Goal: Task Accomplishment & Management: Use online tool/utility

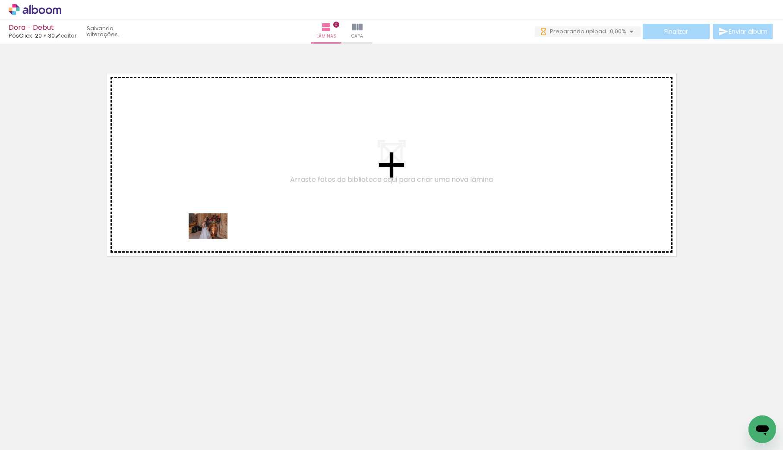
drag, startPoint x: 99, startPoint y: 431, endPoint x: 190, endPoint y: 307, distance: 153.5
click at [215, 236] on quentale-workspace at bounding box center [391, 225] width 783 height 450
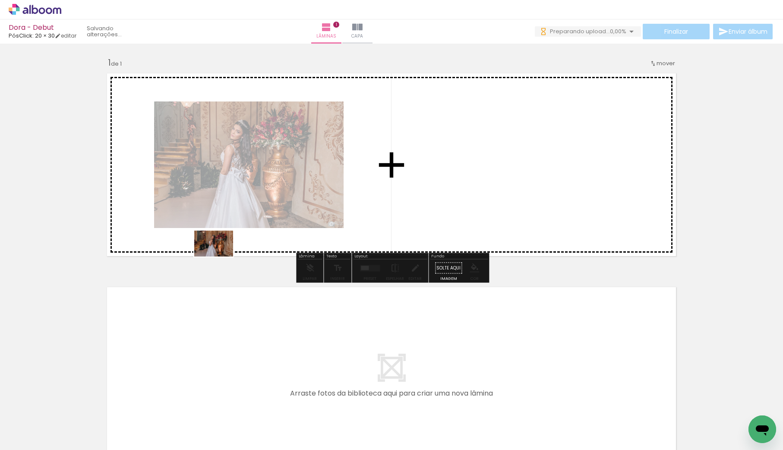
drag, startPoint x: 143, startPoint y: 425, endPoint x: 221, endPoint y: 256, distance: 186.6
click at [221, 254] on quentale-workspace at bounding box center [391, 225] width 783 height 450
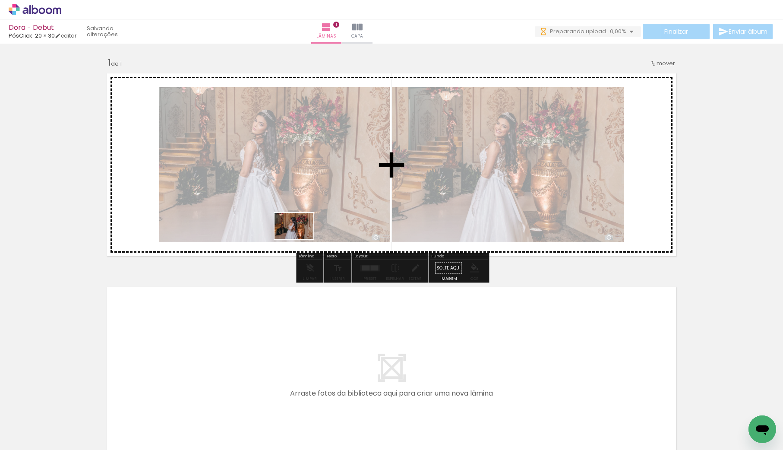
drag, startPoint x: 190, startPoint y: 423, endPoint x: 307, endPoint y: 228, distance: 227.8
click at [307, 228] on quentale-workspace at bounding box center [391, 225] width 783 height 450
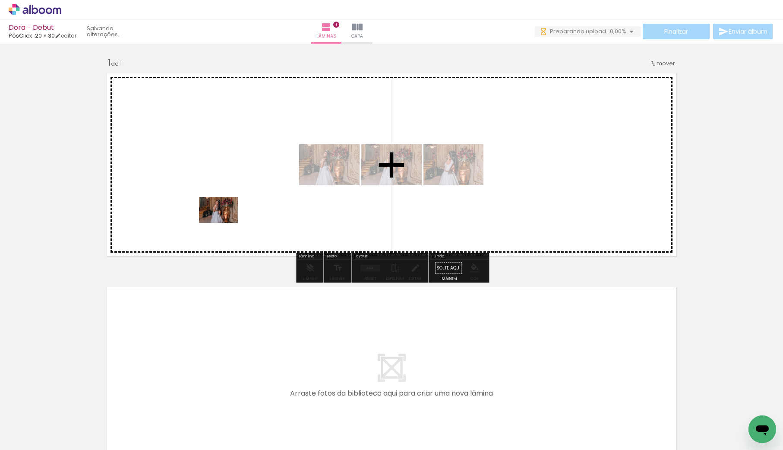
drag, startPoint x: 233, startPoint y: 421, endPoint x: 261, endPoint y: 235, distance: 188.1
click at [225, 223] on quentale-workspace at bounding box center [391, 225] width 783 height 450
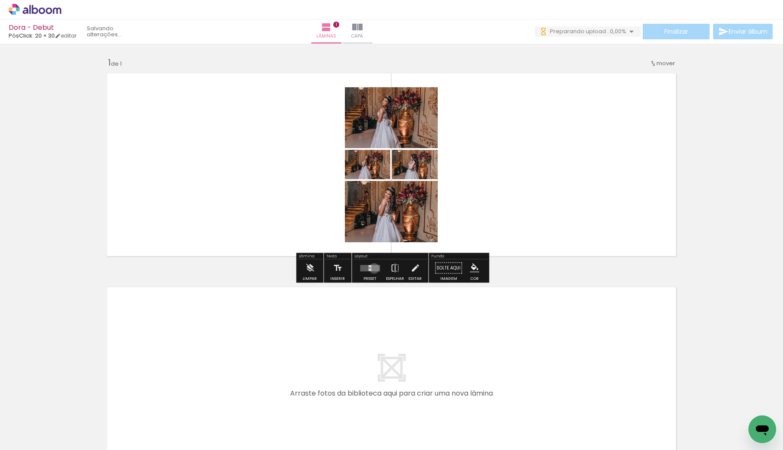
click at [372, 268] on quentale-layouter at bounding box center [370, 268] width 20 height 6
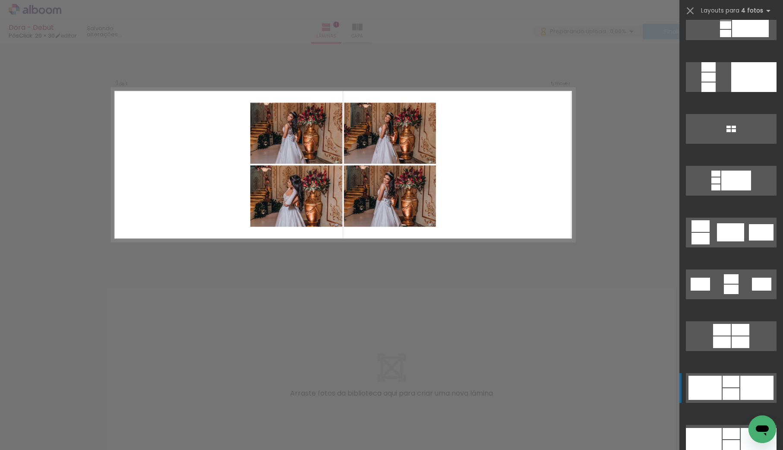
scroll to position [1314, 0]
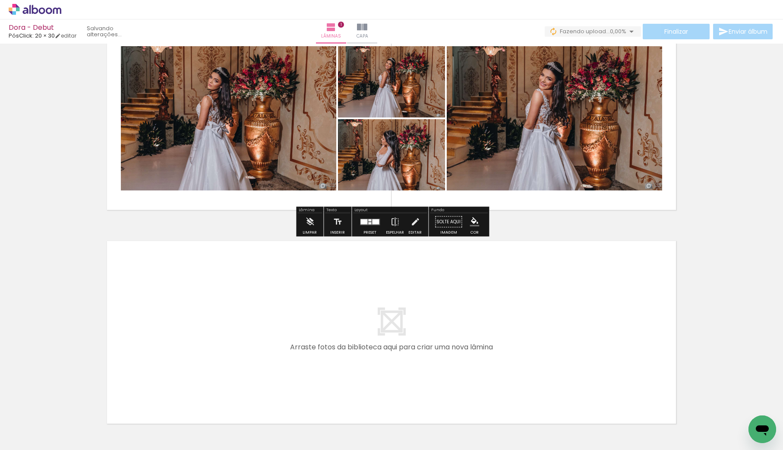
scroll to position [47, 0]
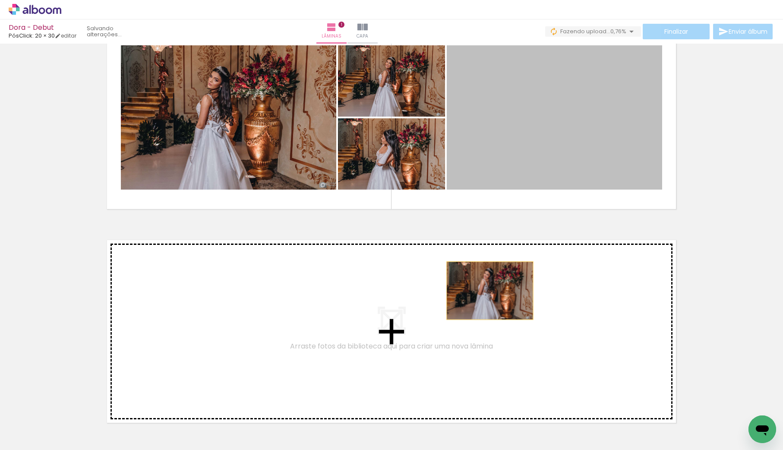
drag, startPoint x: 543, startPoint y: 128, endPoint x: 490, endPoint y: 291, distance: 170.8
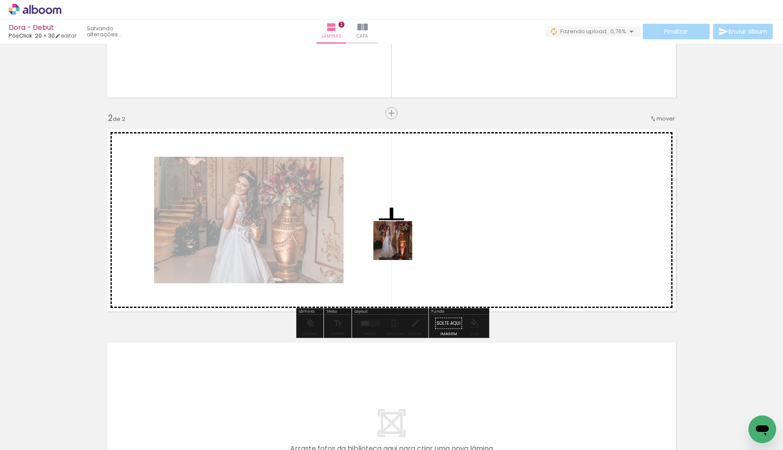
drag, startPoint x: 291, startPoint y: 416, endPoint x: 402, endPoint y: 243, distance: 205.3
click at [402, 243] on quentale-workspace at bounding box center [391, 225] width 783 height 450
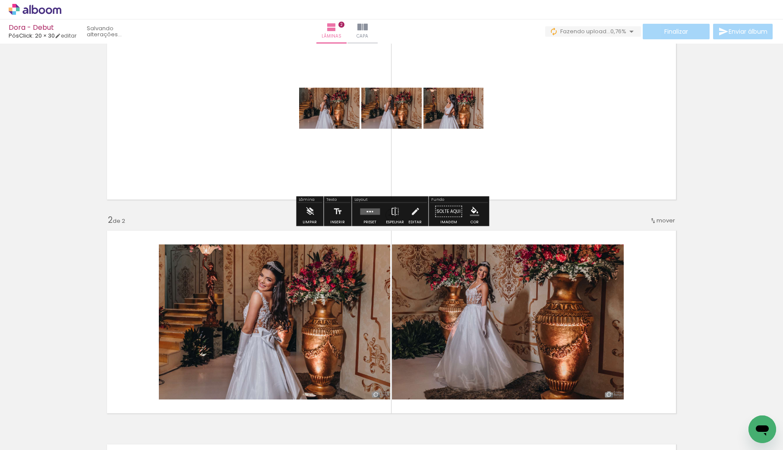
scroll to position [44, 0]
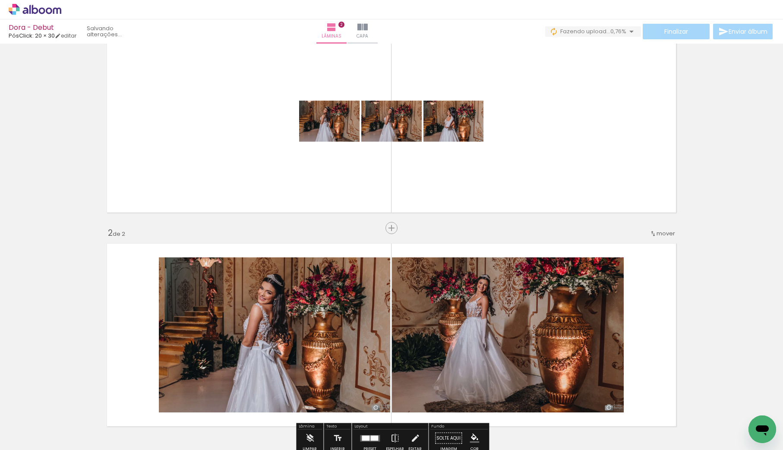
click at [370, 227] on div "Inserir lâmina 1 de 2 Inserir lâmina 2 de 2" at bounding box center [391, 324] width 783 height 642
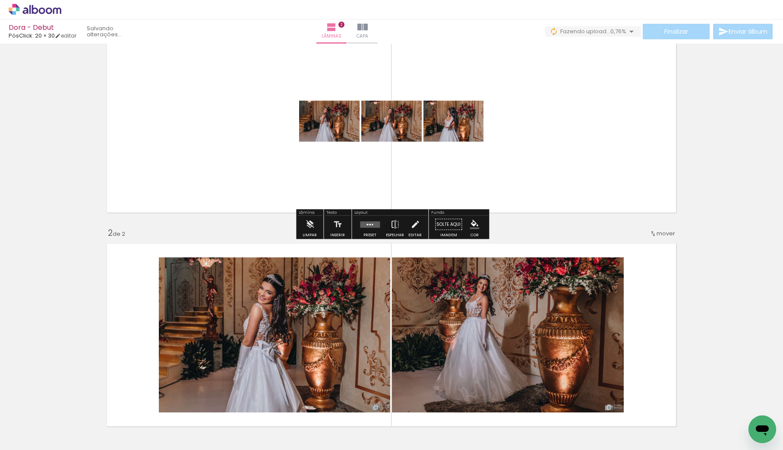
click at [364, 222] on quentale-layouter at bounding box center [370, 224] width 20 height 6
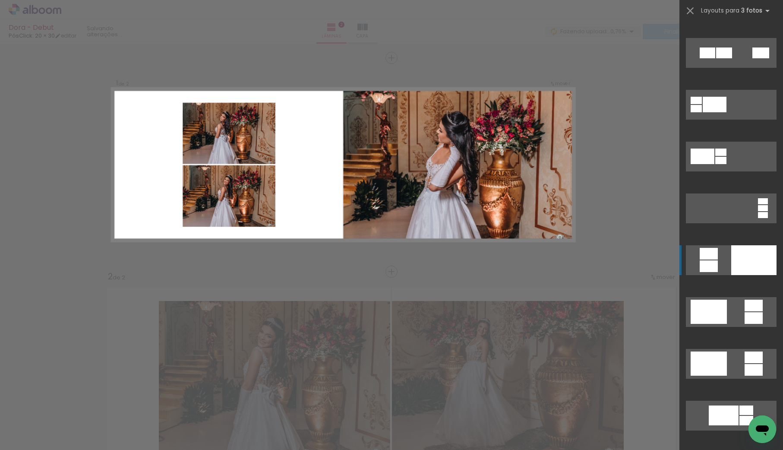
scroll to position [43, 0]
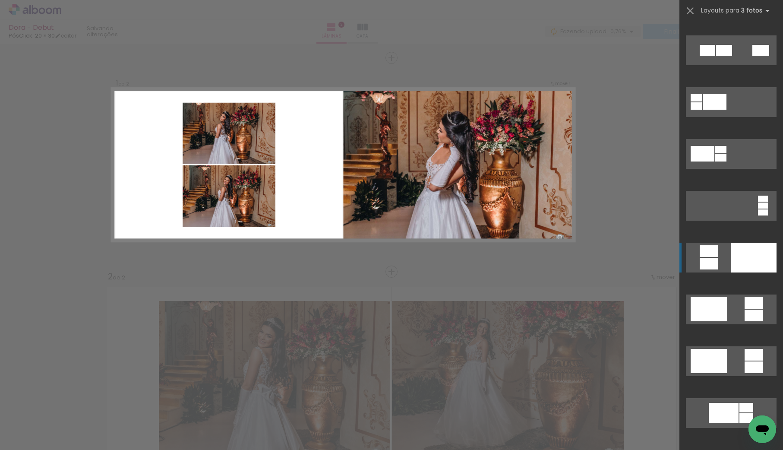
click at [731, 258] on div at bounding box center [753, 258] width 45 height 30
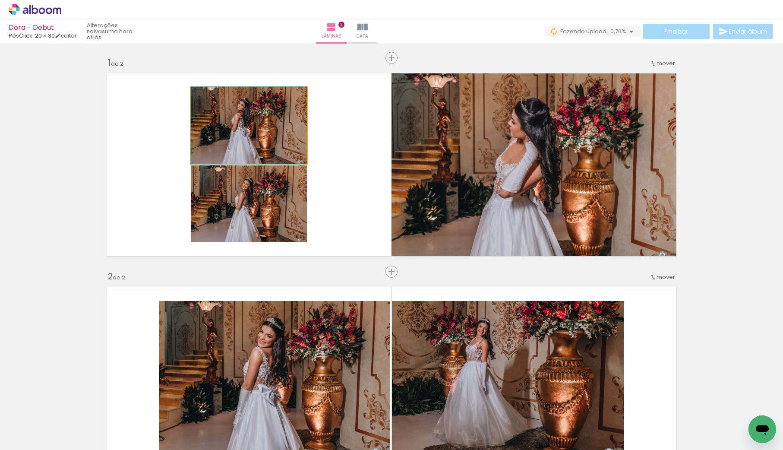
drag, startPoint x: 267, startPoint y: 148, endPoint x: 482, endPoint y: 142, distance: 215.5
click at [0, 0] on slot at bounding box center [0, 0] width 0 height 0
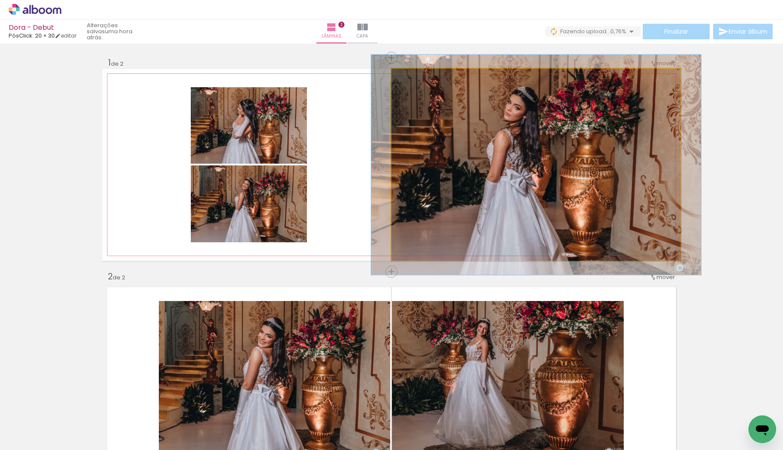
drag, startPoint x: 410, startPoint y: 78, endPoint x: 415, endPoint y: 76, distance: 5.1
type paper-slider "116"
click at [415, 76] on div at bounding box center [416, 78] width 8 height 8
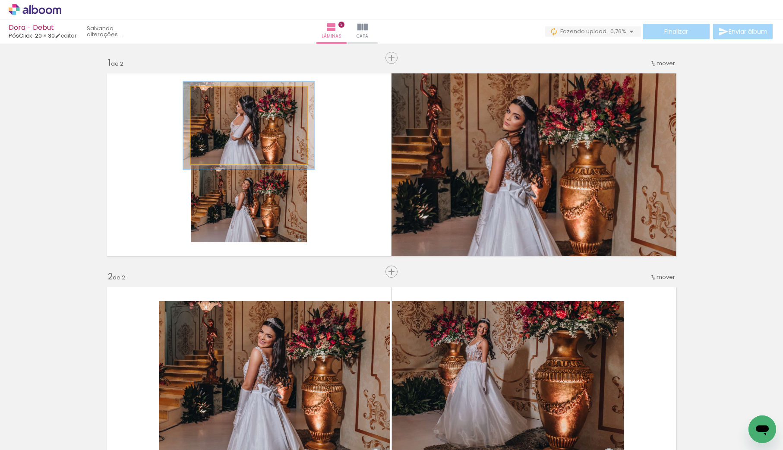
drag, startPoint x: 216, startPoint y: 97, endPoint x: 221, endPoint y: 95, distance: 5.1
type paper-slider "116"
click at [221, 95] on div at bounding box center [215, 96] width 14 height 14
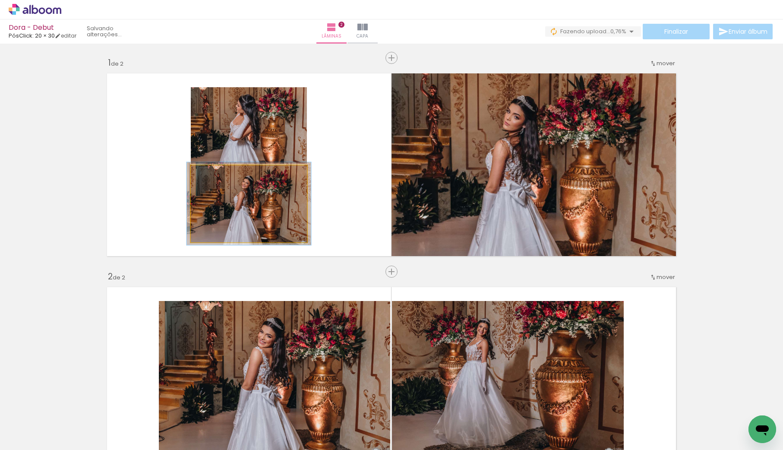
drag, startPoint x: 214, startPoint y: 176, endPoint x: 223, endPoint y: 181, distance: 10.7
type paper-slider "112"
click at [217, 174] on div at bounding box center [213, 175] width 14 height 14
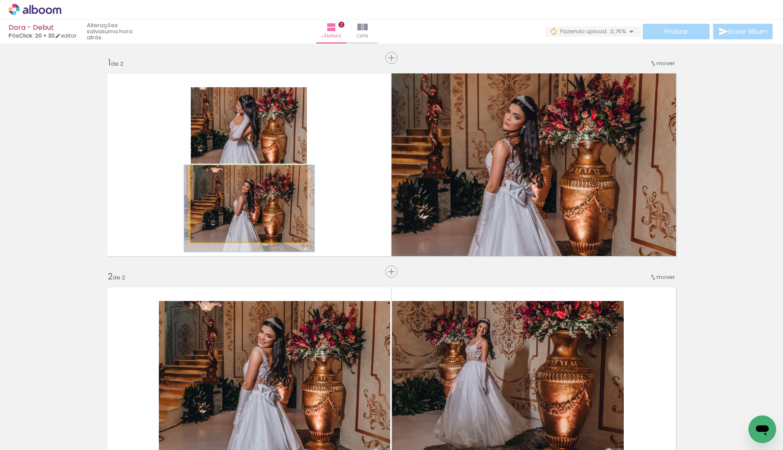
drag, startPoint x: 240, startPoint y: 207, endPoint x: 241, endPoint y: 213, distance: 6.2
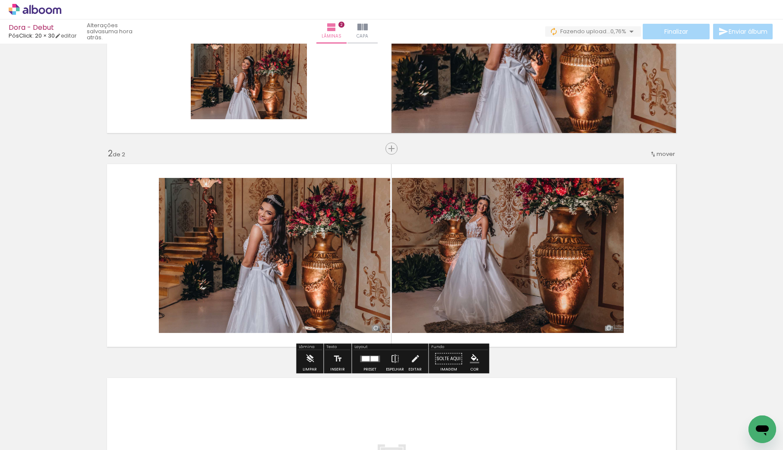
scroll to position [125, 0]
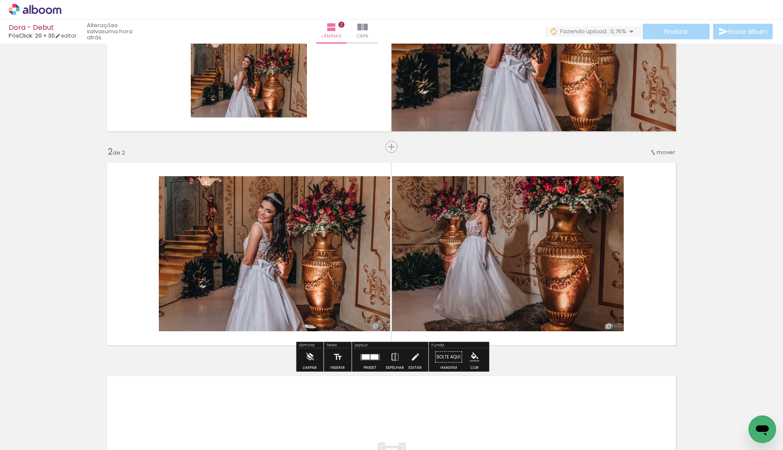
click at [372, 353] on div at bounding box center [369, 356] width 23 height 17
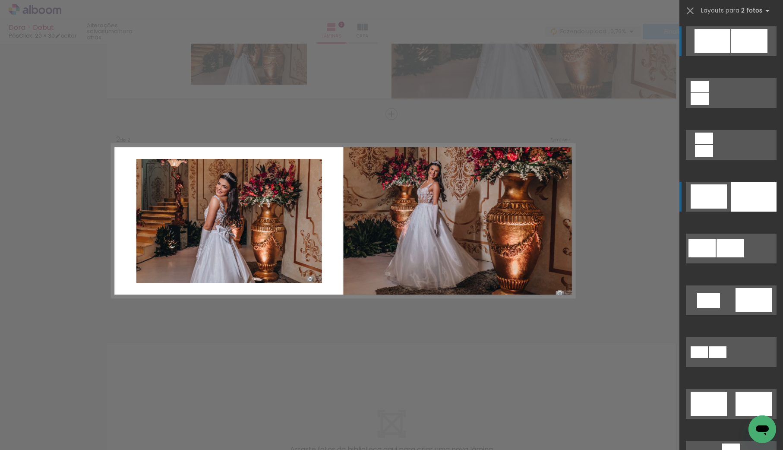
scroll to position [158, 0]
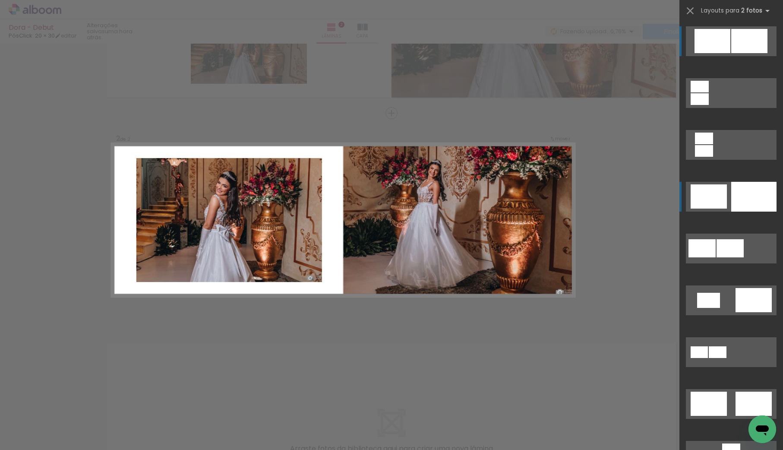
click at [755, 189] on div at bounding box center [753, 197] width 45 height 30
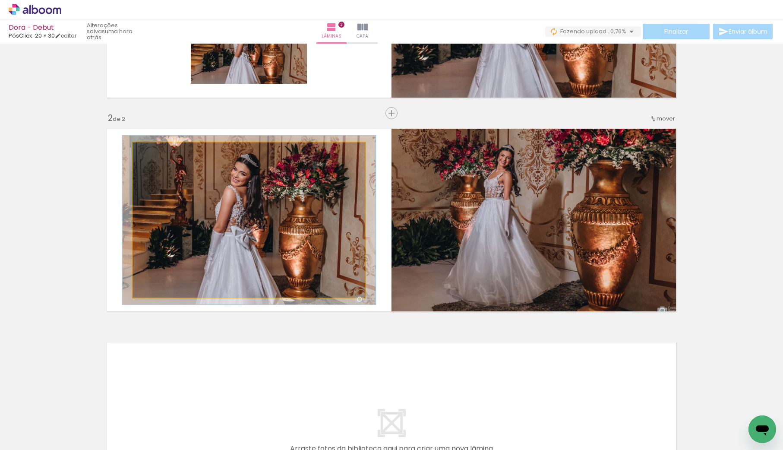
type paper-slider "109"
click at [155, 150] on div at bounding box center [156, 152] width 8 height 8
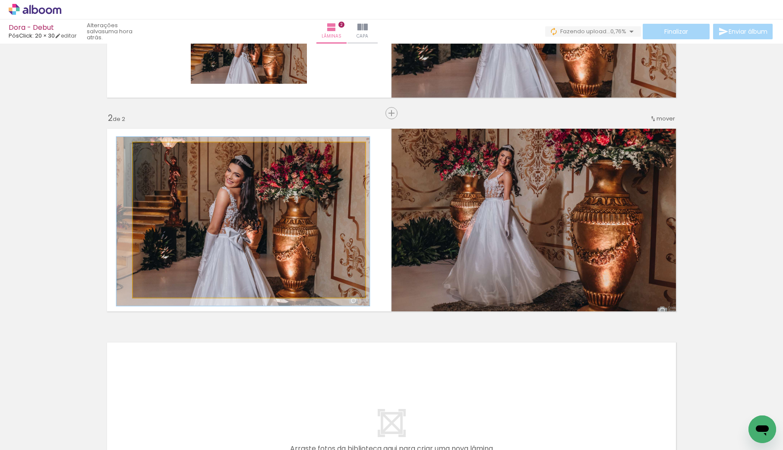
drag, startPoint x: 181, startPoint y: 171, endPoint x: 175, endPoint y: 173, distance: 6.2
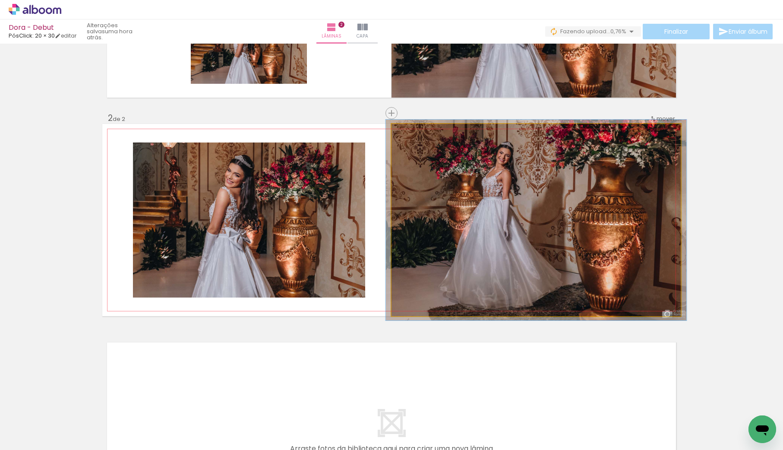
type paper-slider "104"
click at [415, 133] on div at bounding box center [413, 133] width 8 height 8
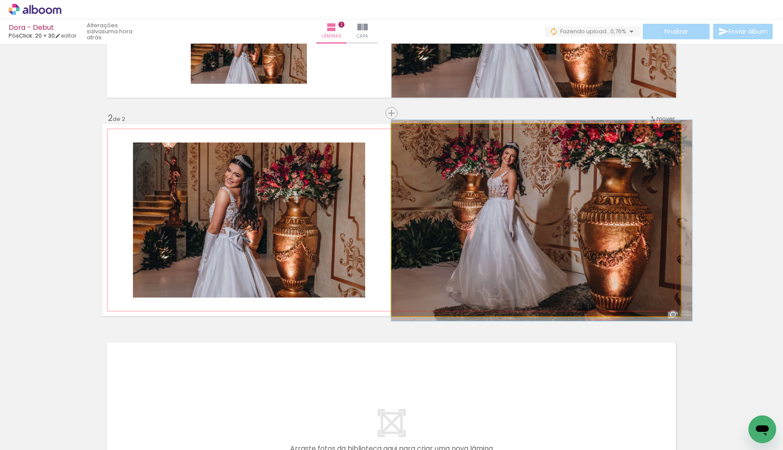
drag, startPoint x: 459, startPoint y: 181, endPoint x: 473, endPoint y: 182, distance: 13.8
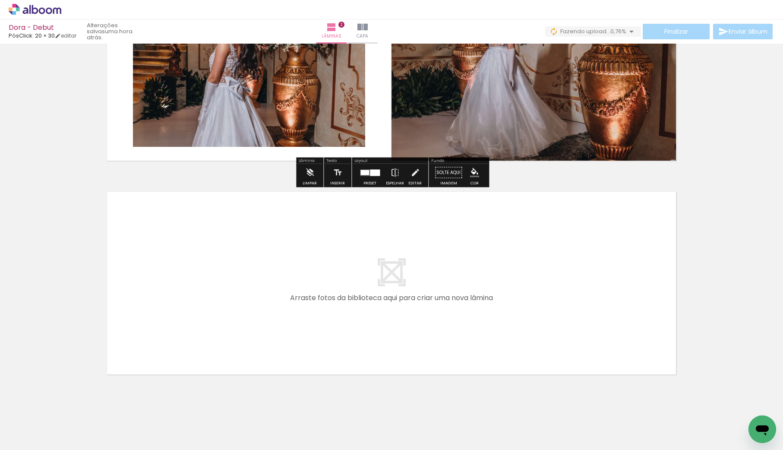
scroll to position [311, 0]
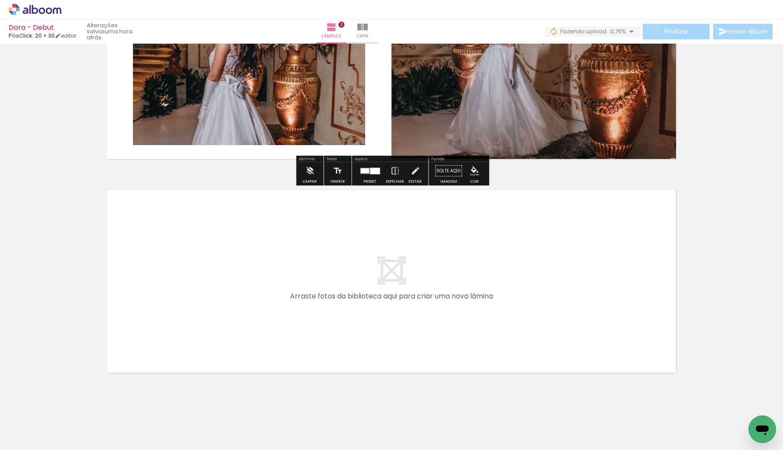
drag, startPoint x: 349, startPoint y: 402, endPoint x: 367, endPoint y: 385, distance: 24.8
click at [354, 341] on quentale-workspace at bounding box center [391, 225] width 783 height 450
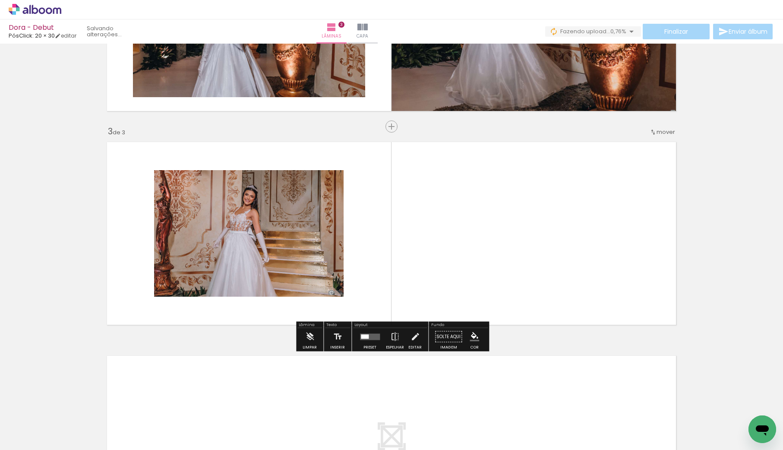
scroll to position [372, 0]
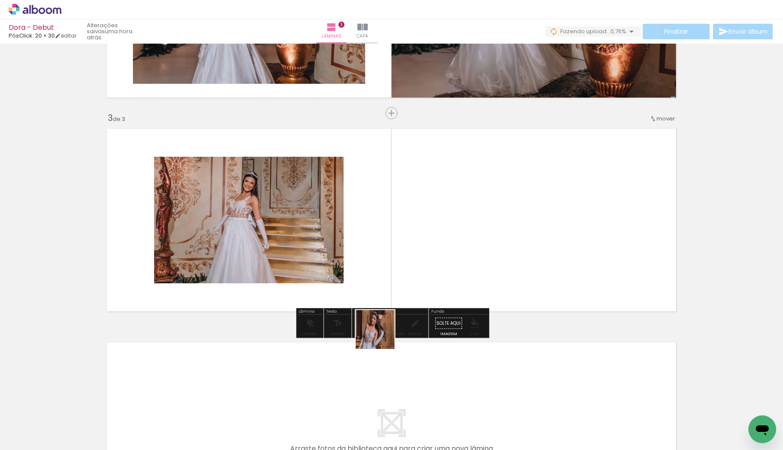
drag, startPoint x: 381, startPoint y: 414, endPoint x: 391, endPoint y: 277, distance: 137.3
click at [390, 282] on quentale-workspace at bounding box center [391, 225] width 783 height 450
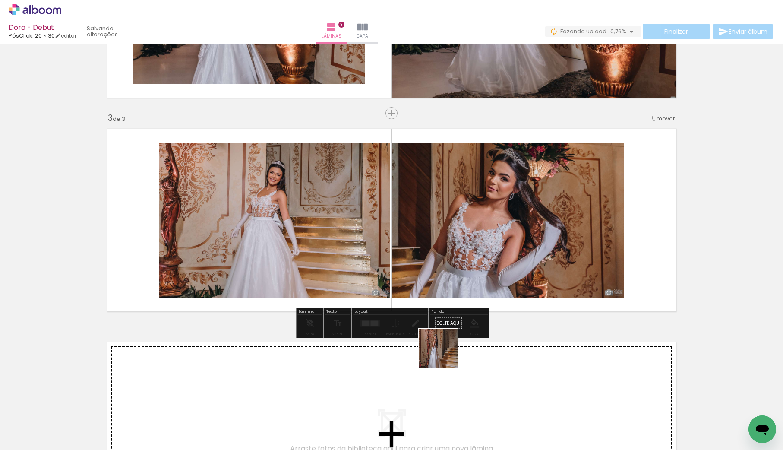
drag, startPoint x: 427, startPoint y: 419, endPoint x: 450, endPoint y: 281, distance: 140.4
click at [449, 281] on quentale-workspace at bounding box center [391, 225] width 783 height 450
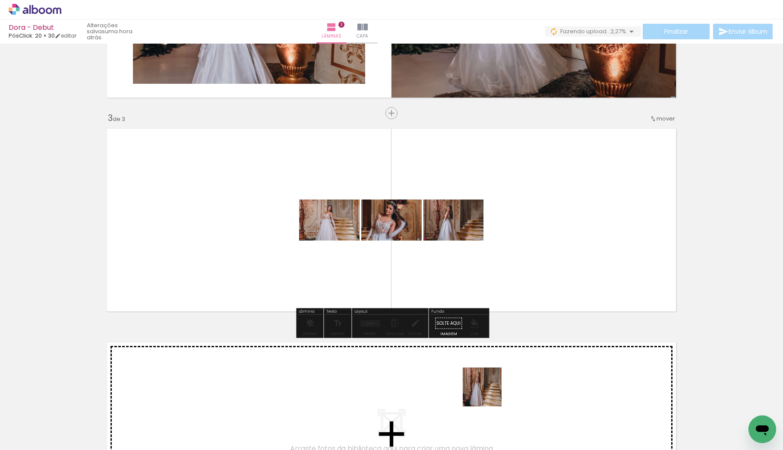
drag, startPoint x: 487, startPoint y: 414, endPoint x: 485, endPoint y: 290, distance: 123.9
click at [490, 292] on quentale-workspace at bounding box center [391, 225] width 783 height 450
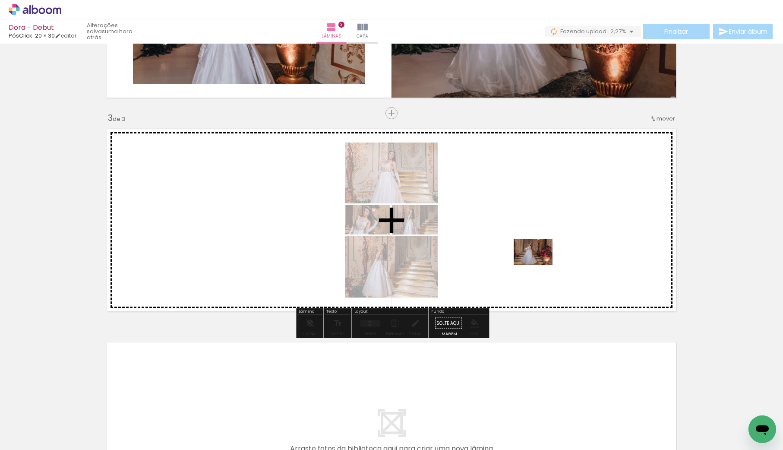
drag, startPoint x: 518, startPoint y: 416, endPoint x: 574, endPoint y: 417, distance: 56.1
click at [540, 262] on quentale-workspace at bounding box center [391, 225] width 783 height 450
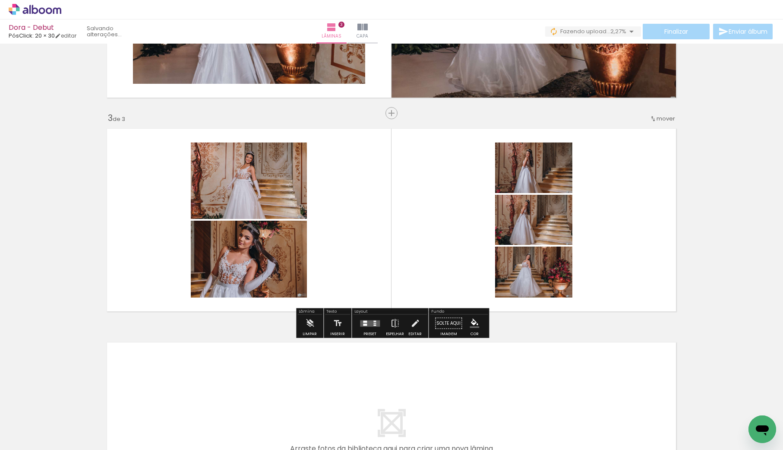
drag, startPoint x: 573, startPoint y: 421, endPoint x: 423, endPoint y: 342, distance: 169.3
click at [515, 268] on quentale-workspace at bounding box center [391, 225] width 783 height 450
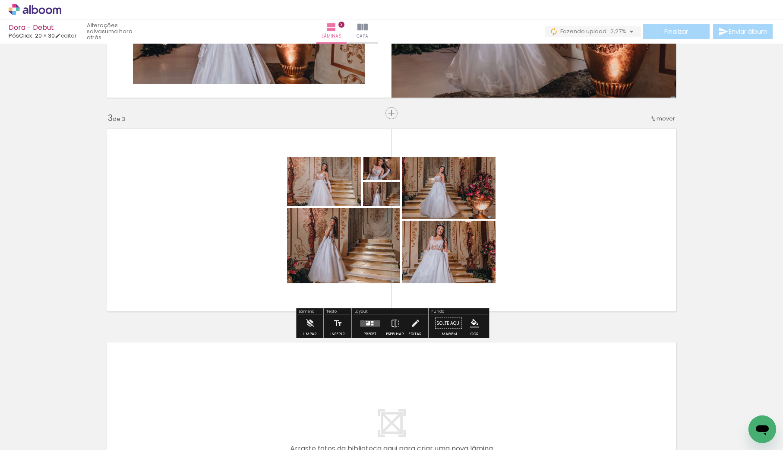
click at [370, 328] on div at bounding box center [369, 323] width 23 height 17
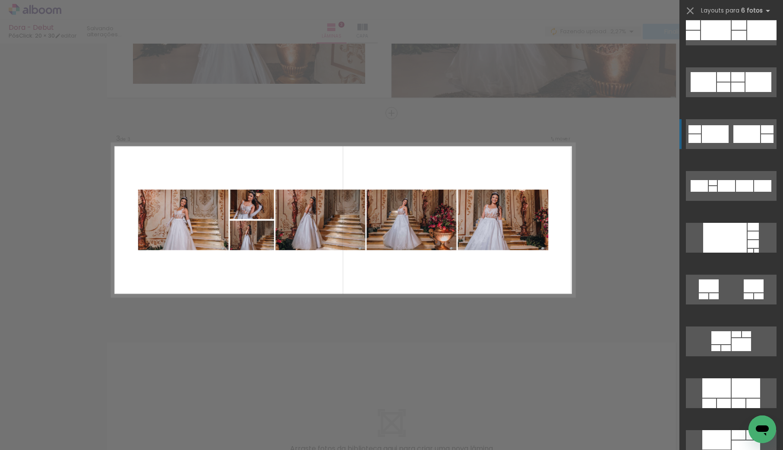
scroll to position [252, 0]
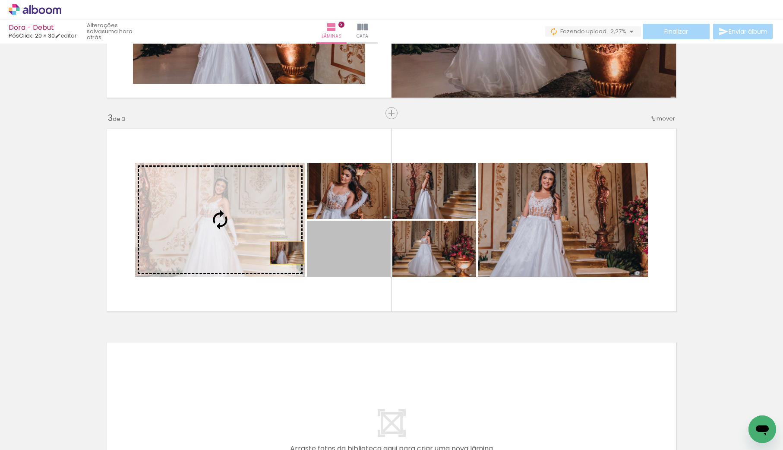
drag, startPoint x: 373, startPoint y: 264, endPoint x: 277, endPoint y: 251, distance: 96.7
click at [0, 0] on slot at bounding box center [0, 0] width 0 height 0
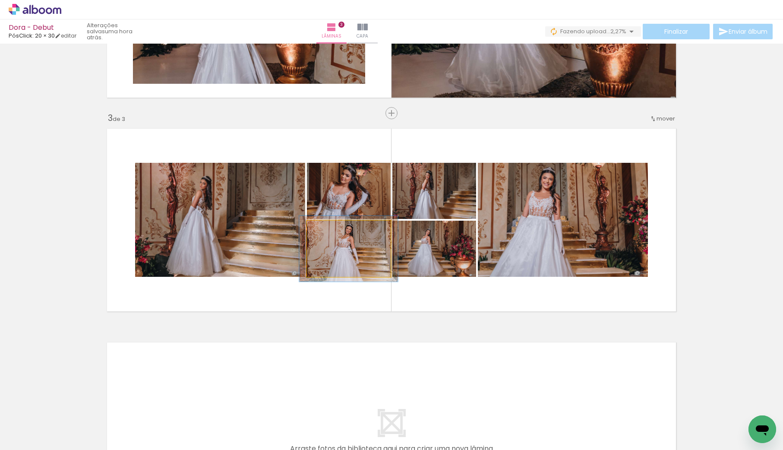
drag, startPoint x: 329, startPoint y: 230, endPoint x: 382, endPoint y: 244, distance: 54.1
type paper-slider "120"
click at [335, 228] on div at bounding box center [333, 230] width 8 height 8
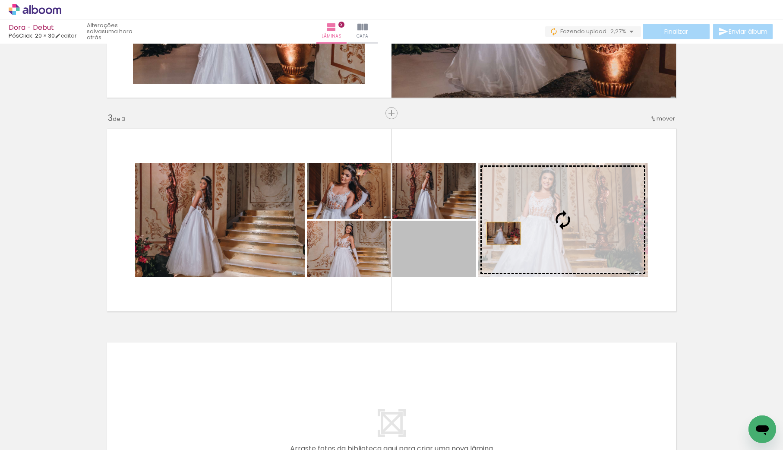
drag, startPoint x: 437, startPoint y: 252, endPoint x: 505, endPoint y: 233, distance: 70.3
click at [0, 0] on slot at bounding box center [0, 0] width 0 height 0
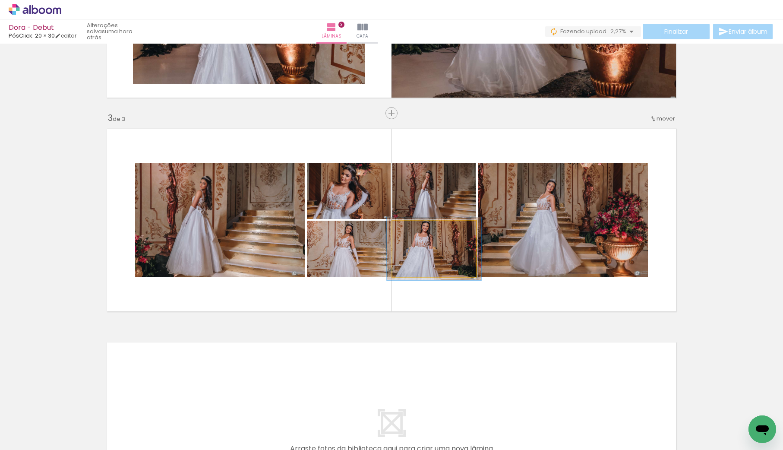
drag, startPoint x: 415, startPoint y: 229, endPoint x: 436, endPoint y: 248, distance: 28.4
type paper-slider "113"
click at [417, 228] on div at bounding box center [416, 230] width 8 height 8
drag, startPoint x: 437, startPoint y: 250, endPoint x: 444, endPoint y: 254, distance: 8.1
click at [443, 254] on div at bounding box center [438, 251] width 95 height 63
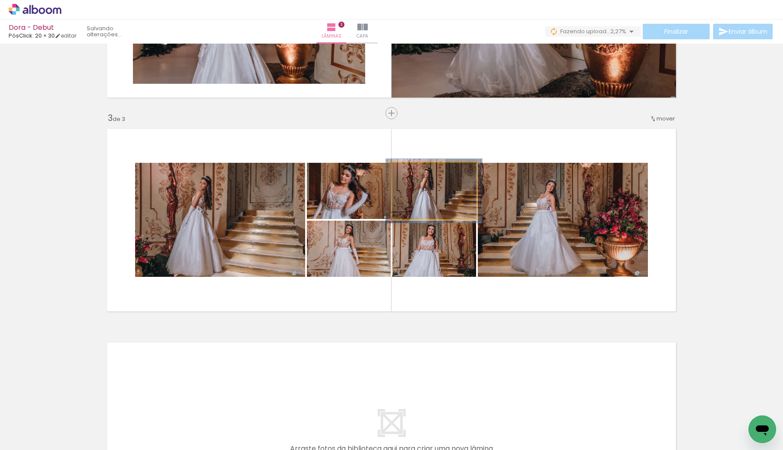
type paper-slider "119"
drag, startPoint x: 410, startPoint y: 171, endPoint x: 430, endPoint y: 182, distance: 23.4
click at [415, 171] on div at bounding box center [417, 172] width 14 height 14
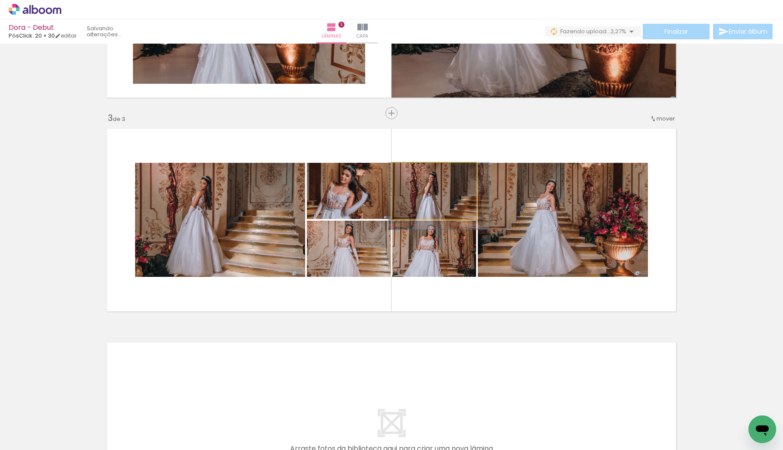
drag, startPoint x: 433, startPoint y: 186, endPoint x: 432, endPoint y: 194, distance: 8.3
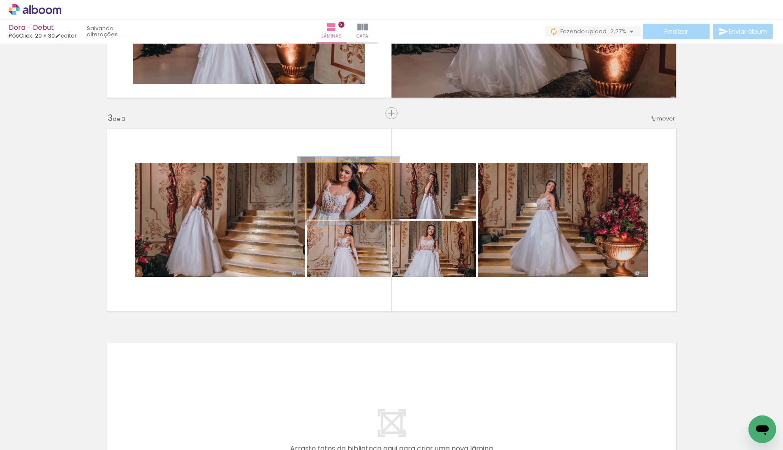
drag, startPoint x: 334, startPoint y: 171, endPoint x: 346, endPoint y: 188, distance: 21.3
type paper-slider "122"
click at [335, 171] on div at bounding box center [334, 172] width 8 height 8
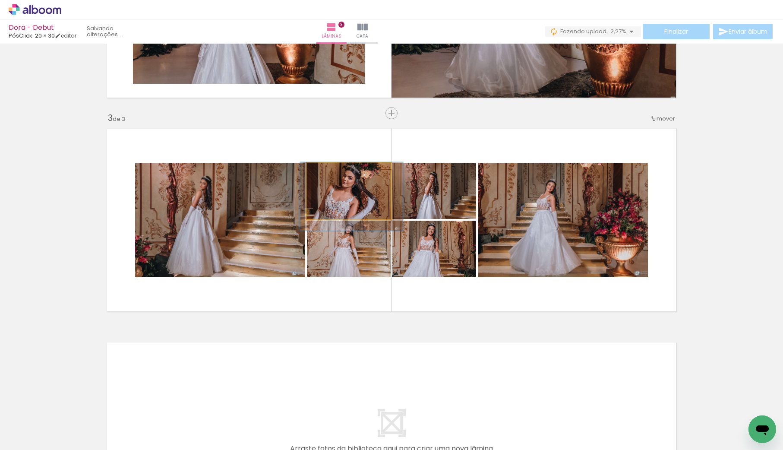
drag, startPoint x: 351, startPoint y: 194, endPoint x: 353, endPoint y: 198, distance: 4.8
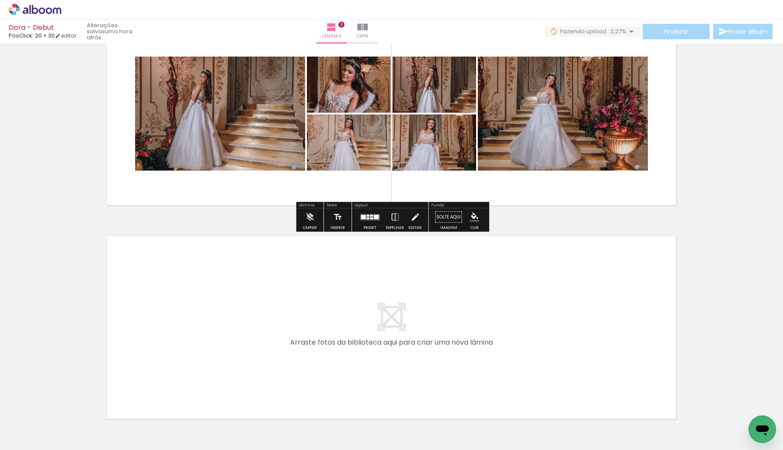
scroll to position [0, 175]
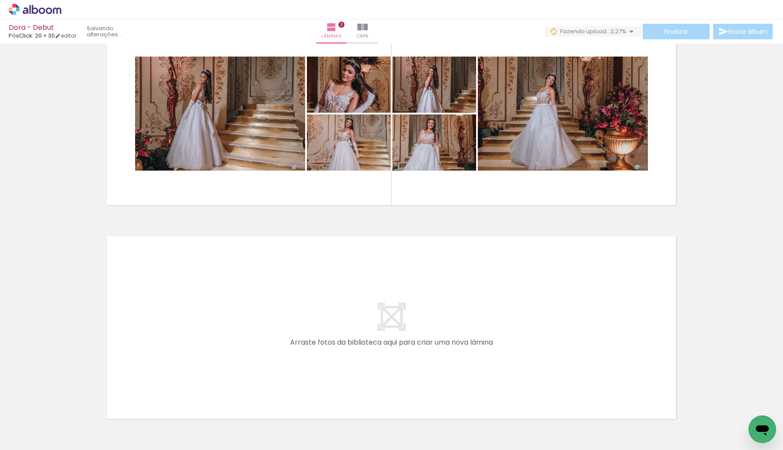
click at [455, 336] on quentale-workspace at bounding box center [391, 225] width 783 height 450
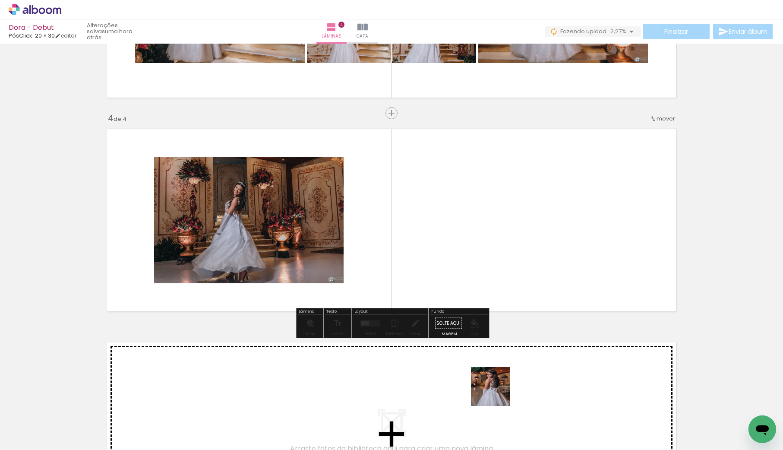
scroll to position [586, 0]
drag, startPoint x: 496, startPoint y: 416, endPoint x: 463, endPoint y: 287, distance: 133.4
click at [462, 289] on quentale-workspace at bounding box center [391, 225] width 783 height 450
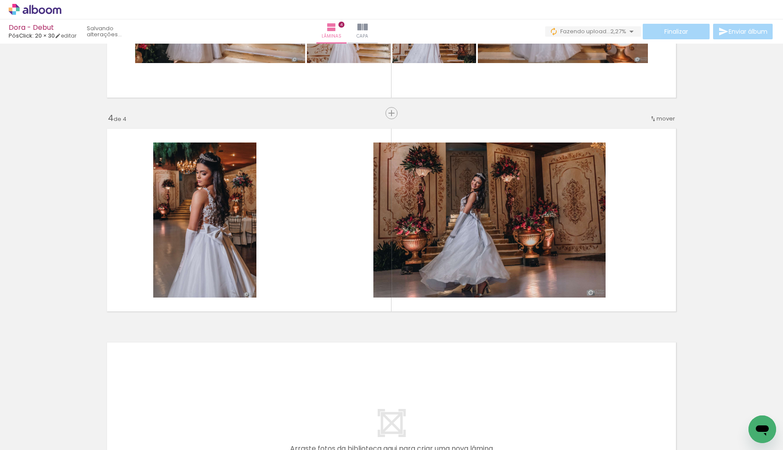
scroll to position [0, 965]
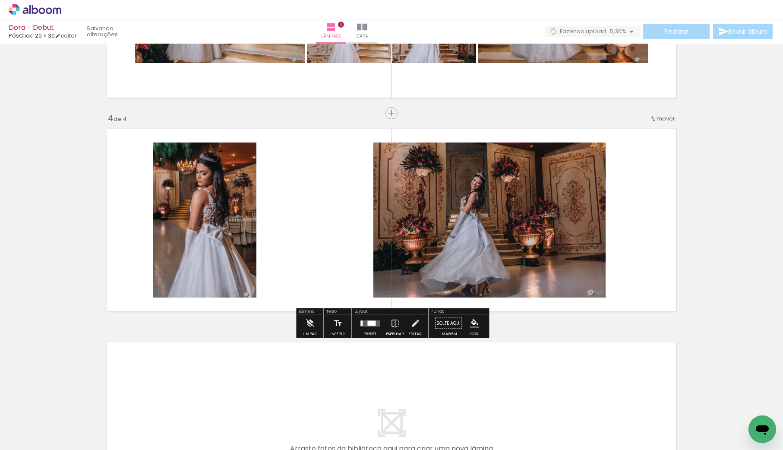
click at [368, 322] on div at bounding box center [371, 322] width 8 height 5
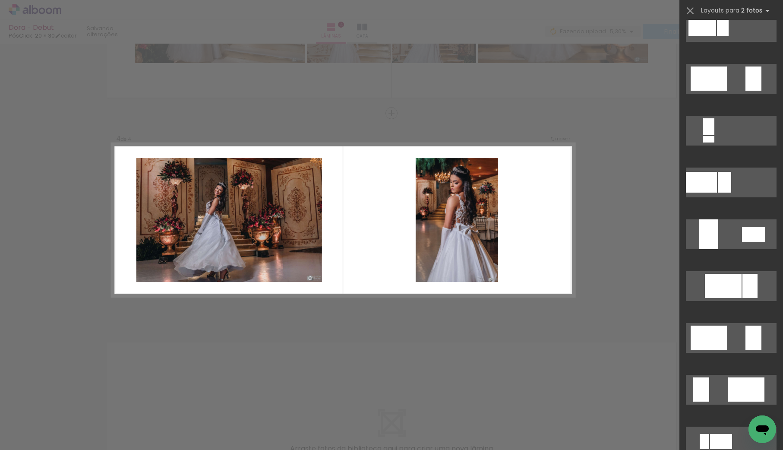
scroll to position [238, 0]
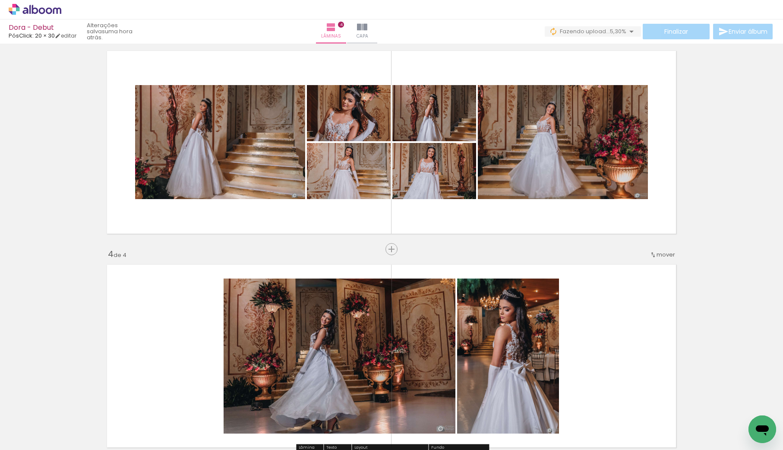
scroll to position [445, 0]
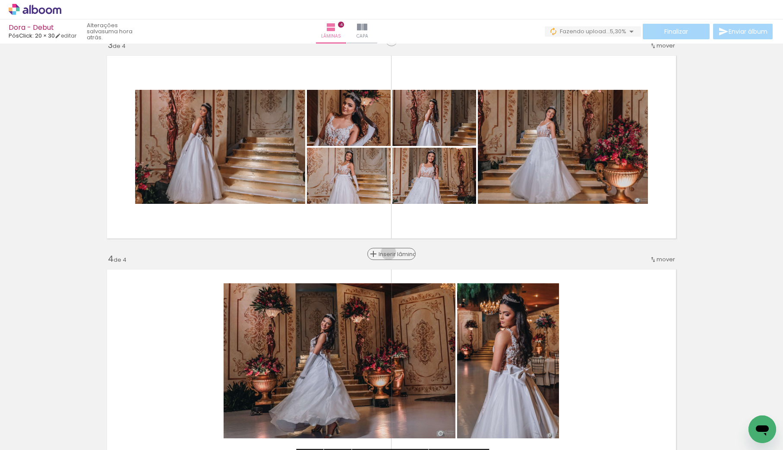
click at [389, 252] on span "Inserir lâmina" at bounding box center [396, 254] width 34 height 6
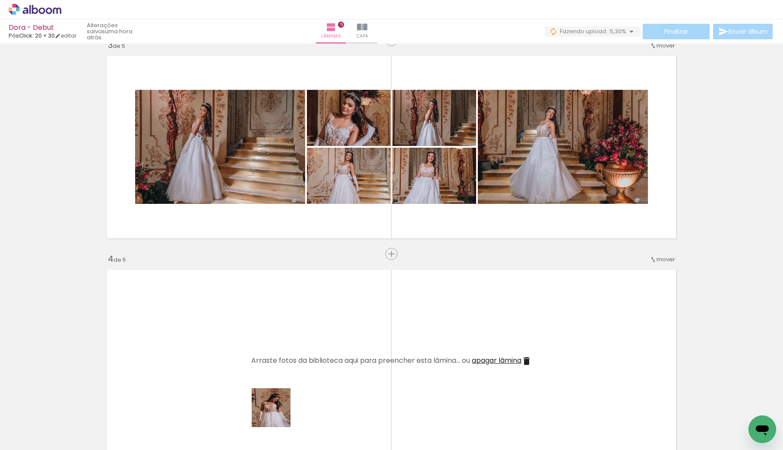
drag, startPoint x: 275, startPoint y: 421, endPoint x: 318, endPoint y: 412, distance: 43.6
click at [288, 353] on quentale-workspace at bounding box center [391, 225] width 783 height 450
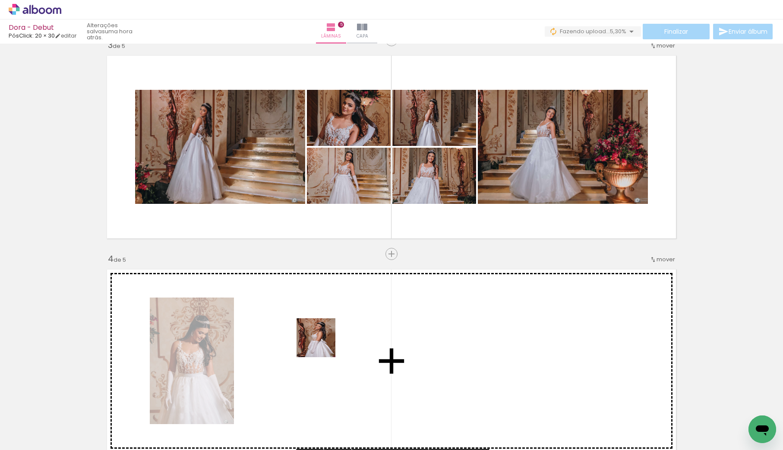
drag, startPoint x: 329, startPoint y: 420, endPoint x: 352, endPoint y: 381, distance: 44.9
click at [323, 334] on quentale-workspace at bounding box center [391, 225] width 783 height 450
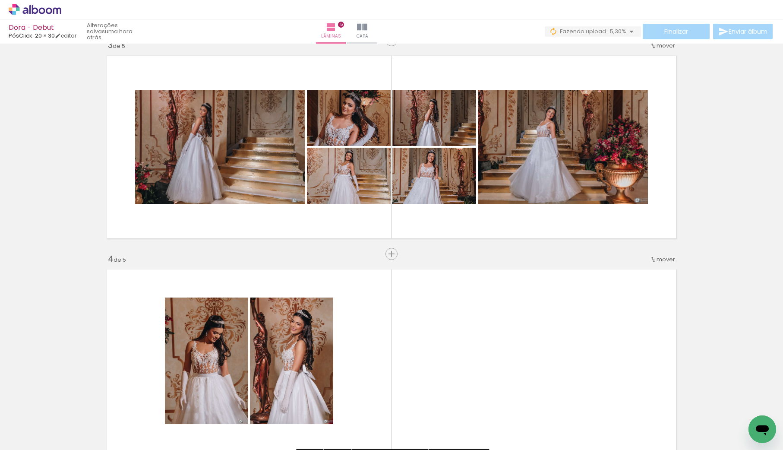
drag, startPoint x: 376, startPoint y: 419, endPoint x: 400, endPoint y: 398, distance: 31.8
click at [378, 357] on quentale-workspace at bounding box center [391, 225] width 783 height 450
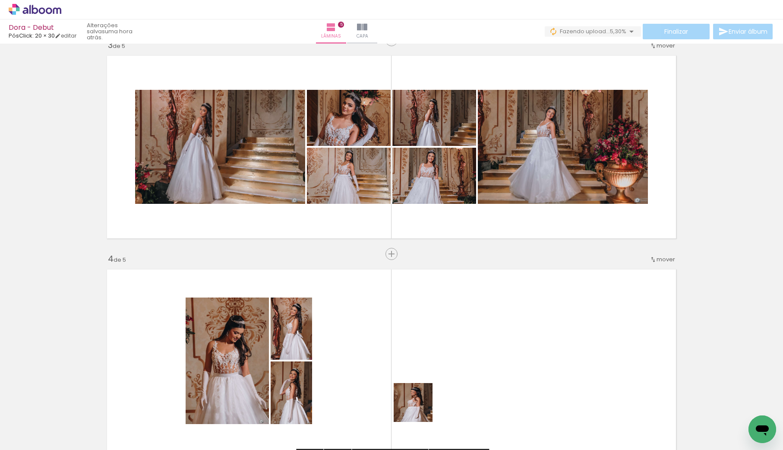
drag, startPoint x: 417, startPoint y: 417, endPoint x: 448, endPoint y: 377, distance: 50.4
click at [431, 359] on quentale-workspace at bounding box center [391, 225] width 783 height 450
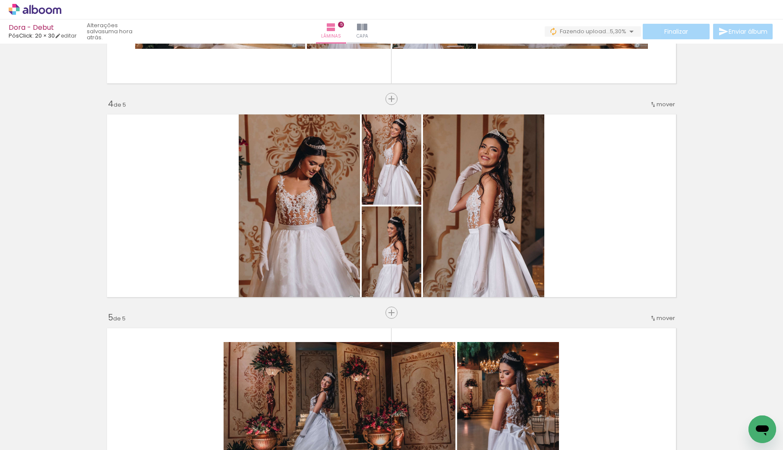
scroll to position [607, 0]
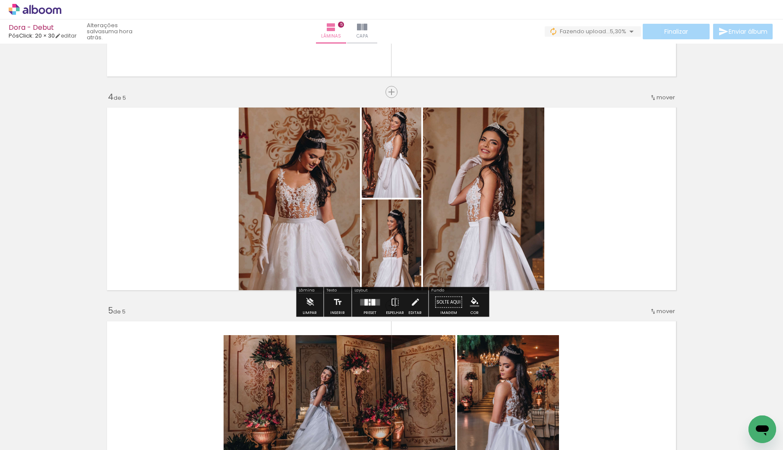
click at [374, 303] on quentale-layouter at bounding box center [370, 302] width 20 height 6
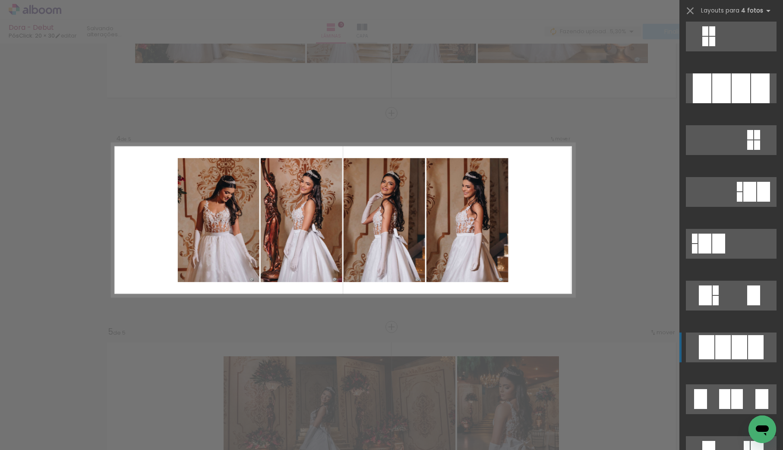
scroll to position [109, 0]
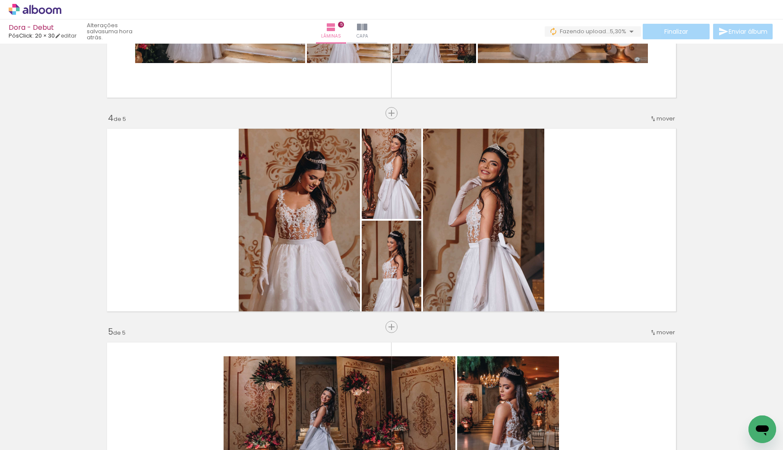
scroll to position [598, 0]
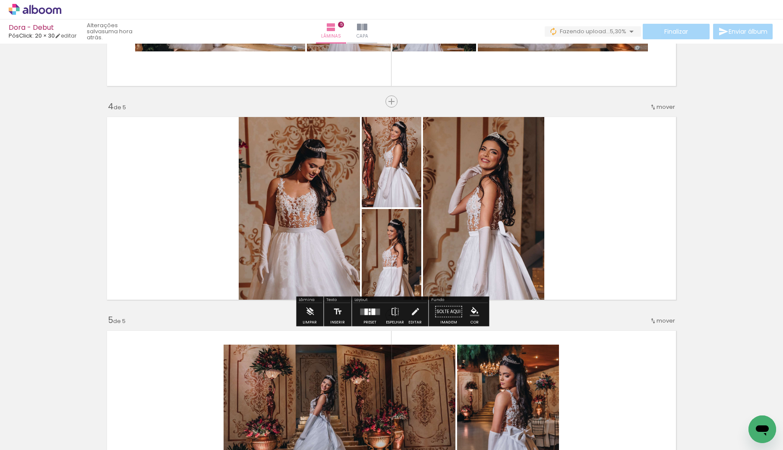
click at [373, 314] on div at bounding box center [373, 311] width 4 height 6
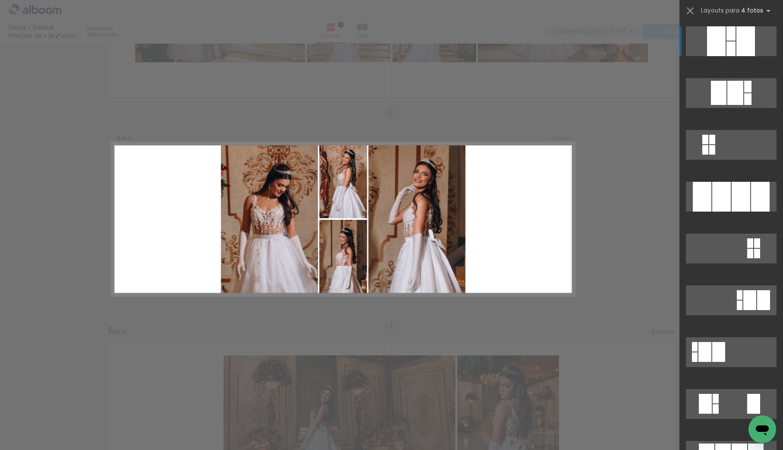
scroll to position [586, 0]
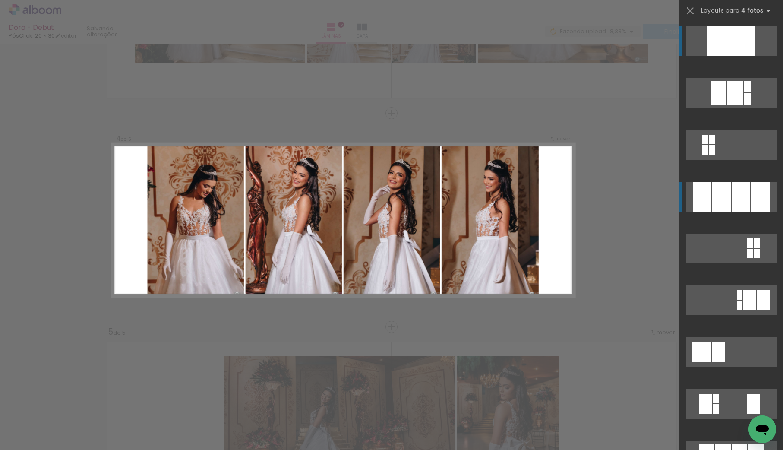
click at [727, 199] on div at bounding box center [721, 197] width 19 height 30
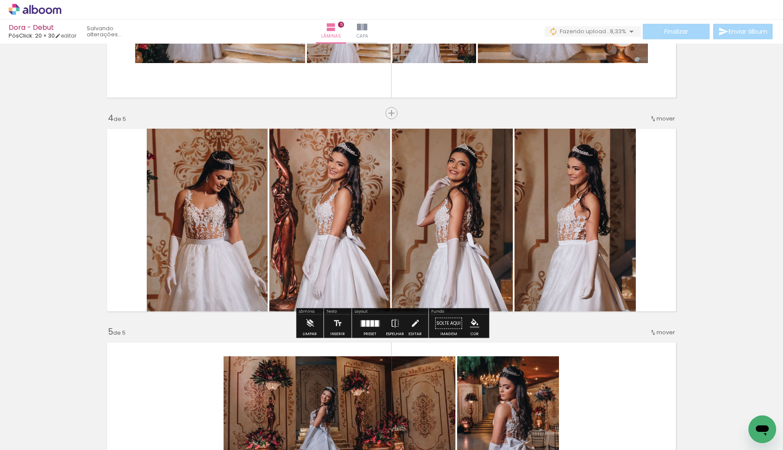
click at [372, 322] on quentale-layouter at bounding box center [370, 323] width 20 height 6
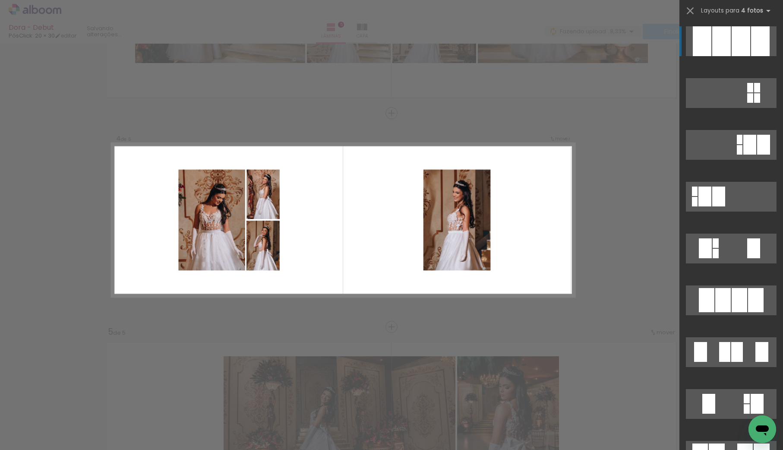
scroll to position [152, 0]
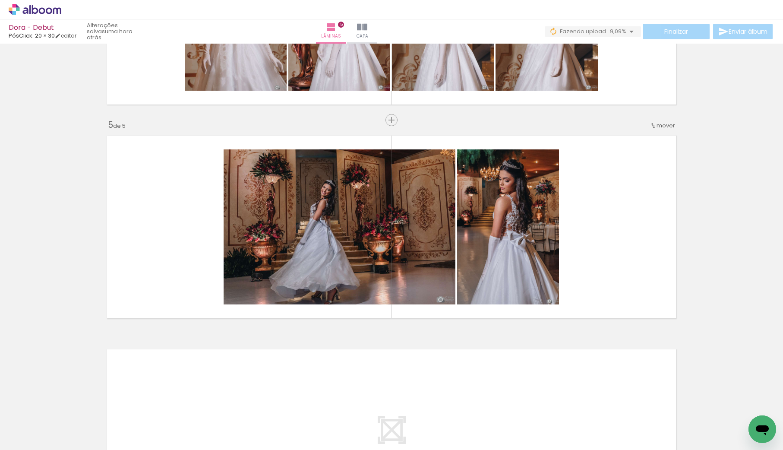
scroll to position [0, 2449]
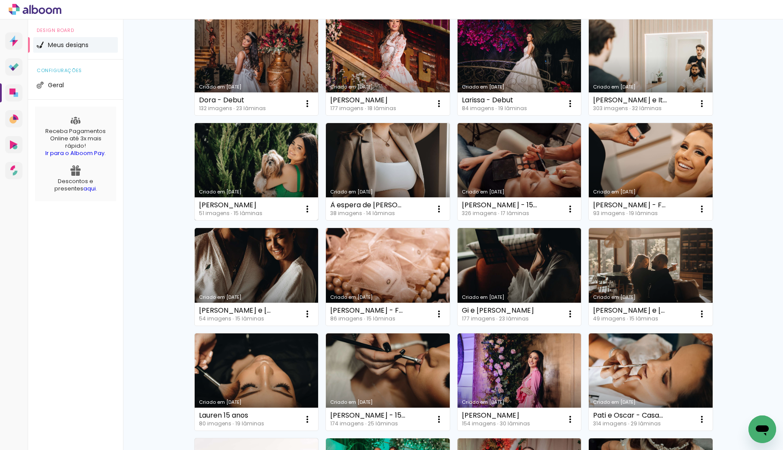
scroll to position [96, 0]
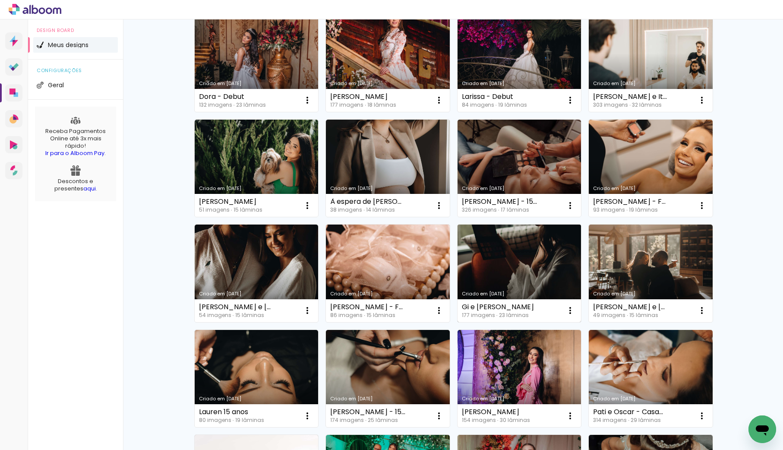
click at [505, 269] on link "Criado em [DATE]" at bounding box center [520, 273] width 124 height 98
